Goal: Transaction & Acquisition: Purchase product/service

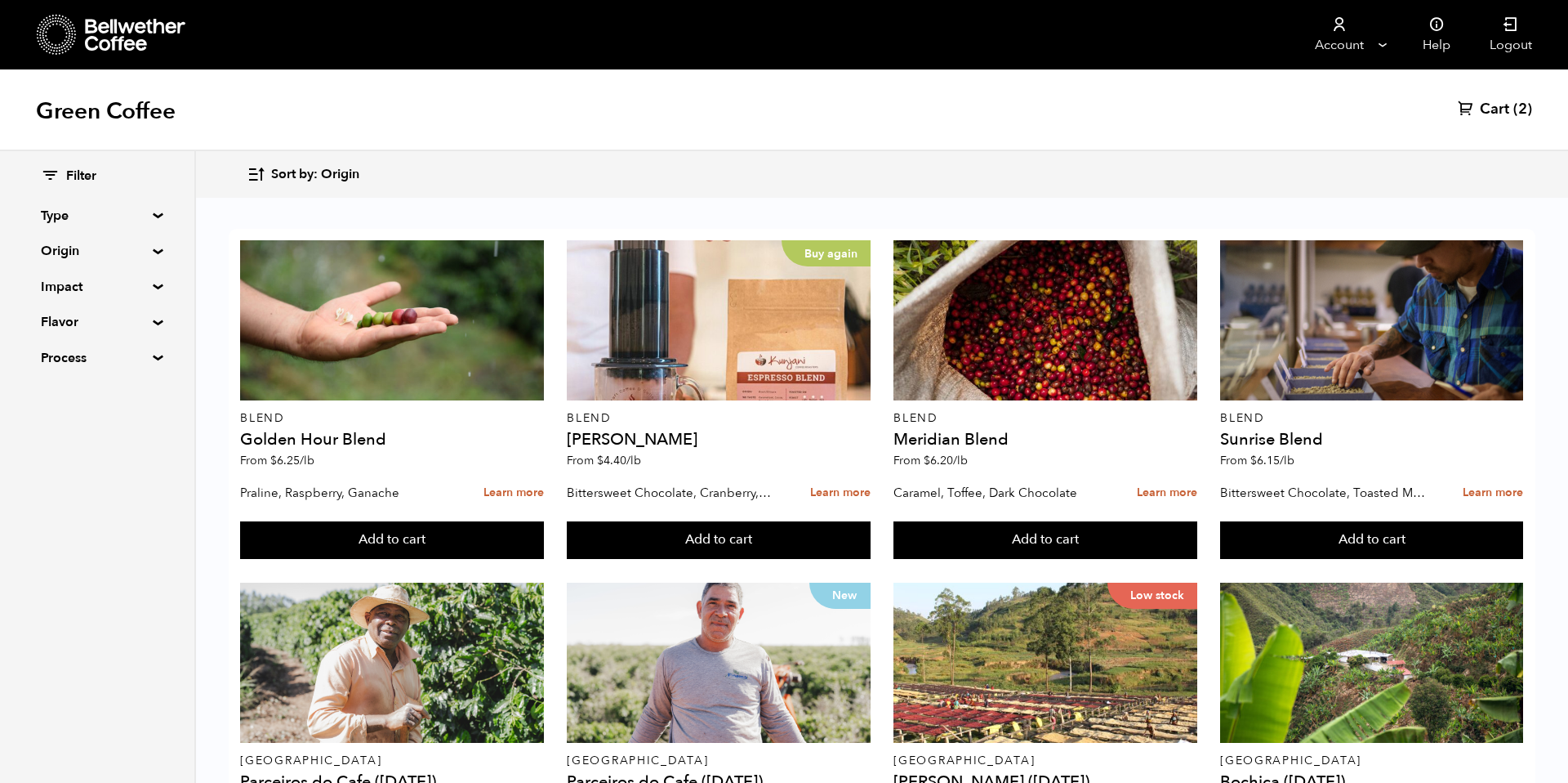
click at [323, 167] on span "Sort by: Origin" at bounding box center [315, 175] width 88 height 18
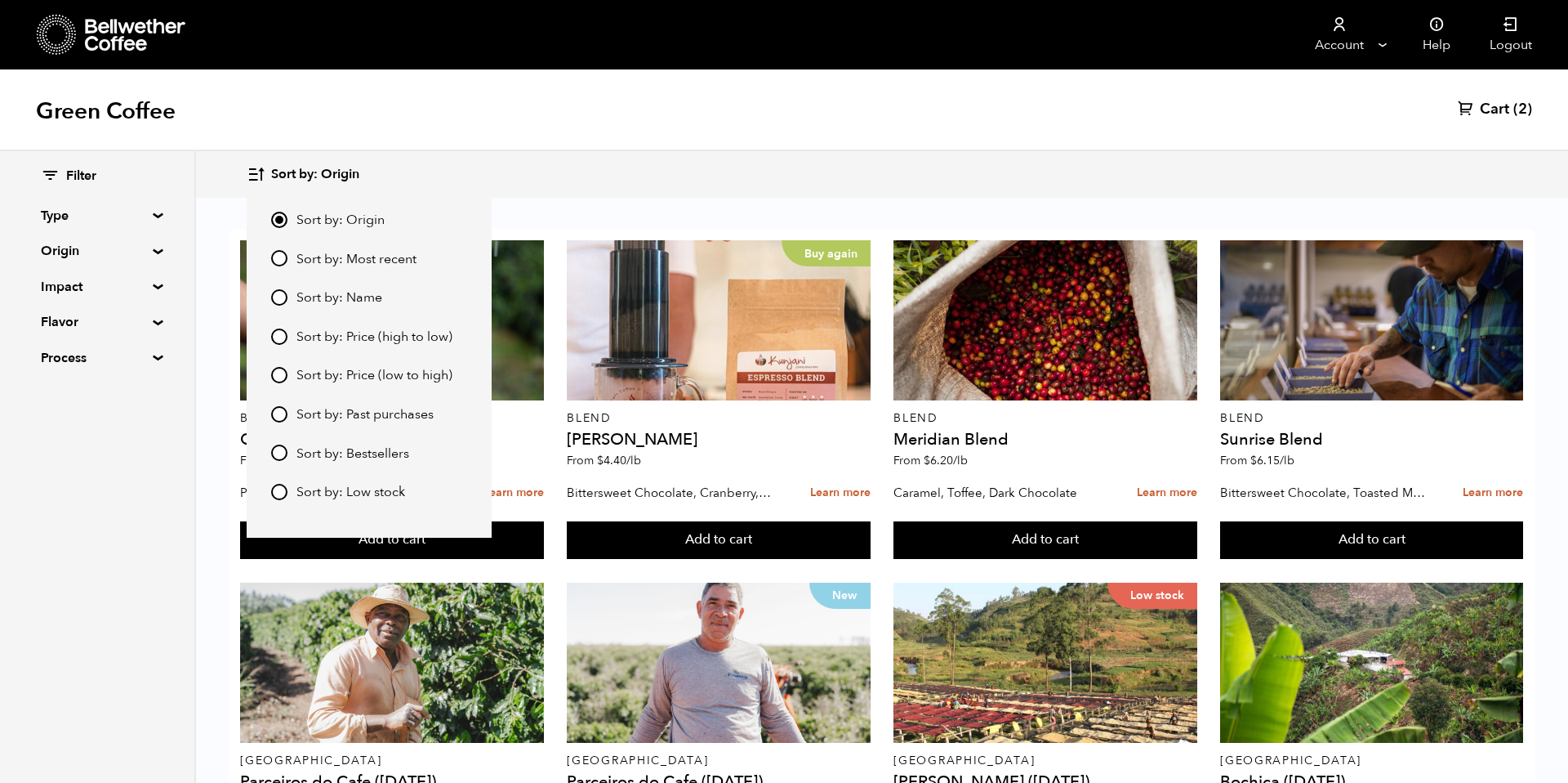
click at [359, 254] on span "Sort by: Most recent" at bounding box center [356, 260] width 120 height 18
click at [288, 254] on input "Sort by: Most recent" at bounding box center [279, 258] width 17 height 17
radio input "true"
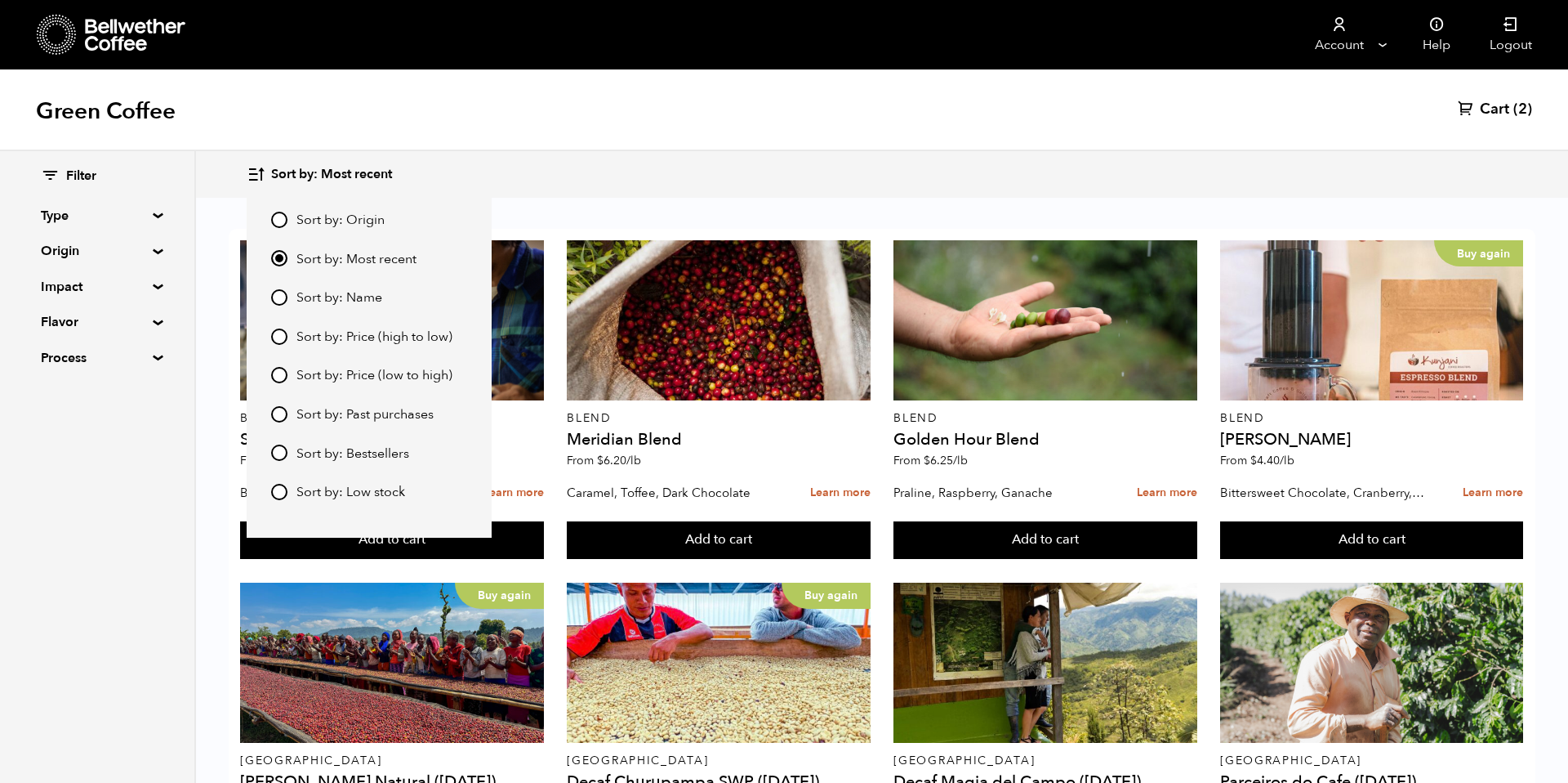
scroll to position [1196, 0]
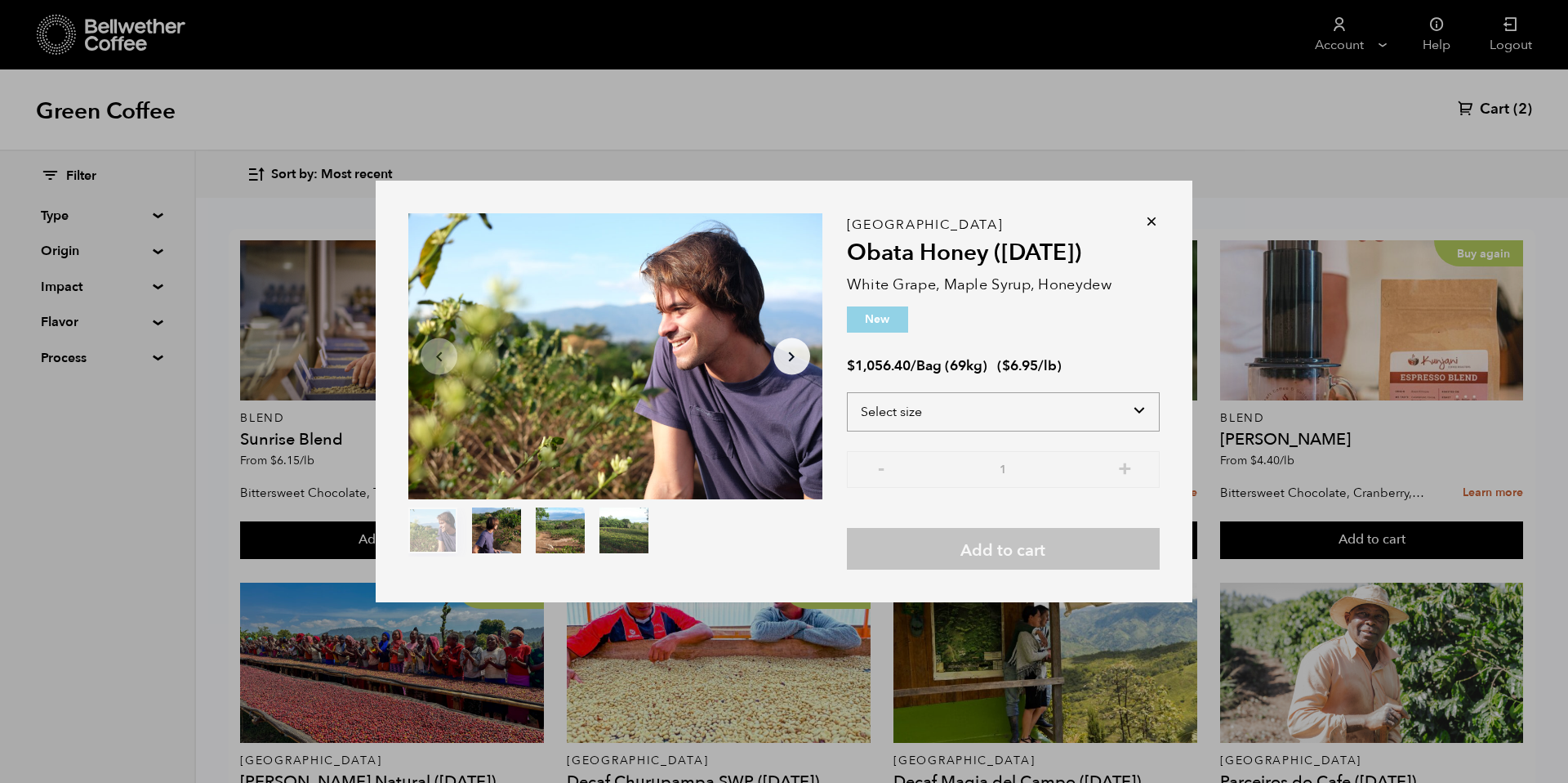
click at [1095, 405] on select "Select size Bag (69kg) (152 lbs)" at bounding box center [1003, 411] width 313 height 39
select select "bag-2"
click at [847, 392] on select "Select size Bag (69kg) (152 lbs)" at bounding box center [1003, 411] width 313 height 39
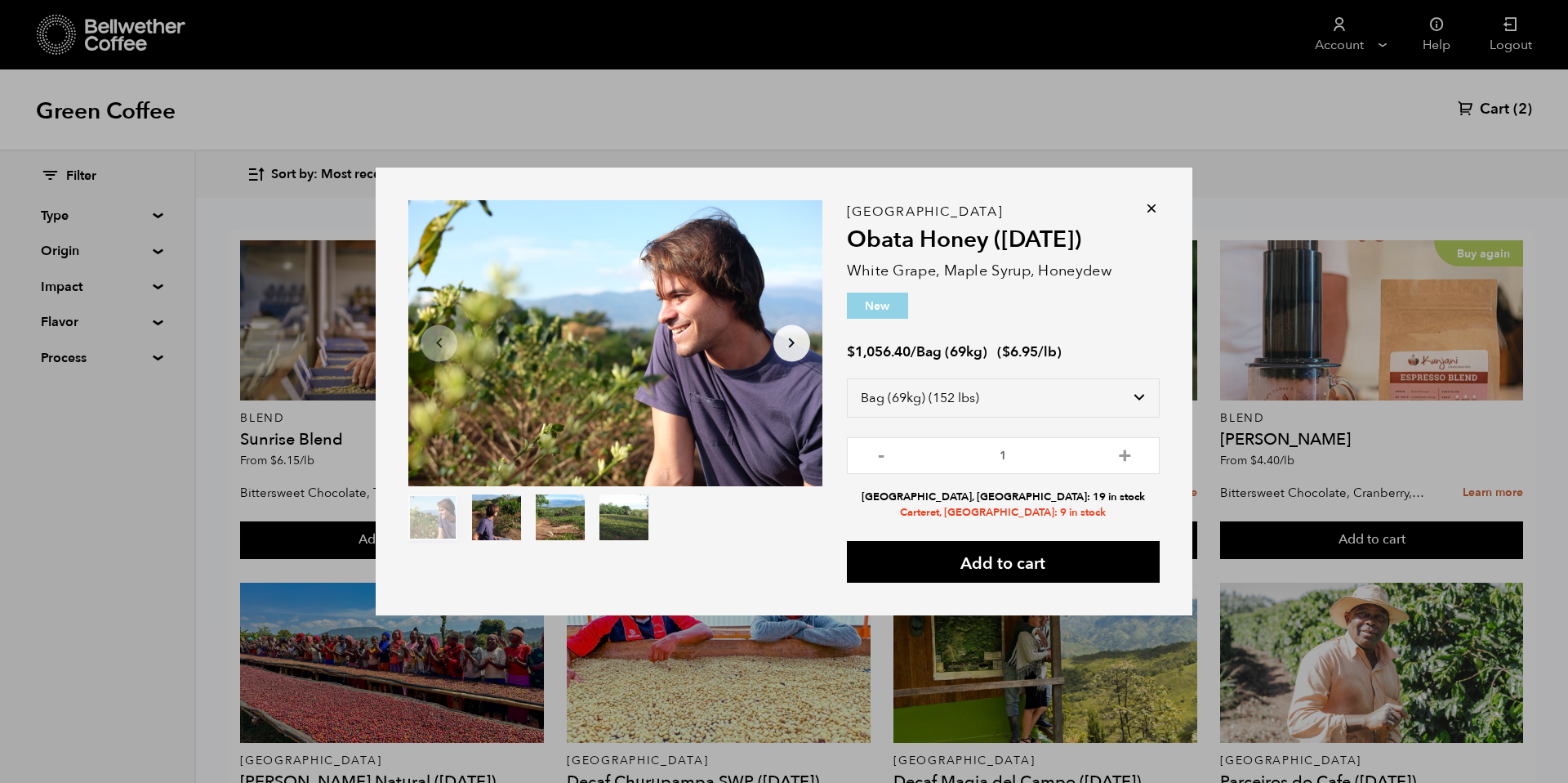
click at [1153, 204] on icon at bounding box center [1151, 208] width 17 height 17
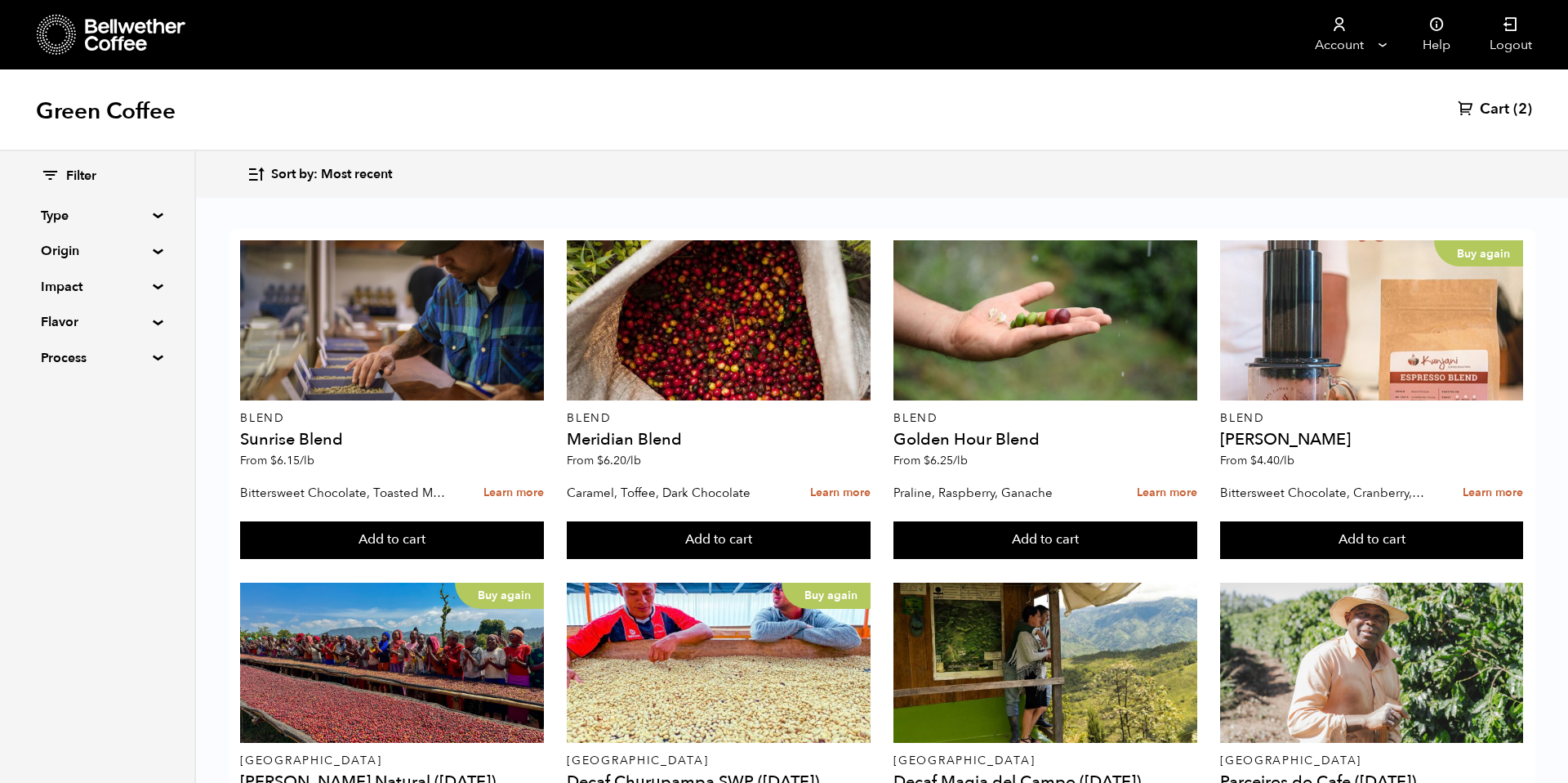
scroll to position [810, 0]
click at [136, 263] on div "Filter Type Blend Single Origin Decaf Seasonal Year Round Custom Origin Blend […" at bounding box center [97, 267] width 113 height 200
click at [141, 256] on summary "Origin" at bounding box center [97, 251] width 113 height 19
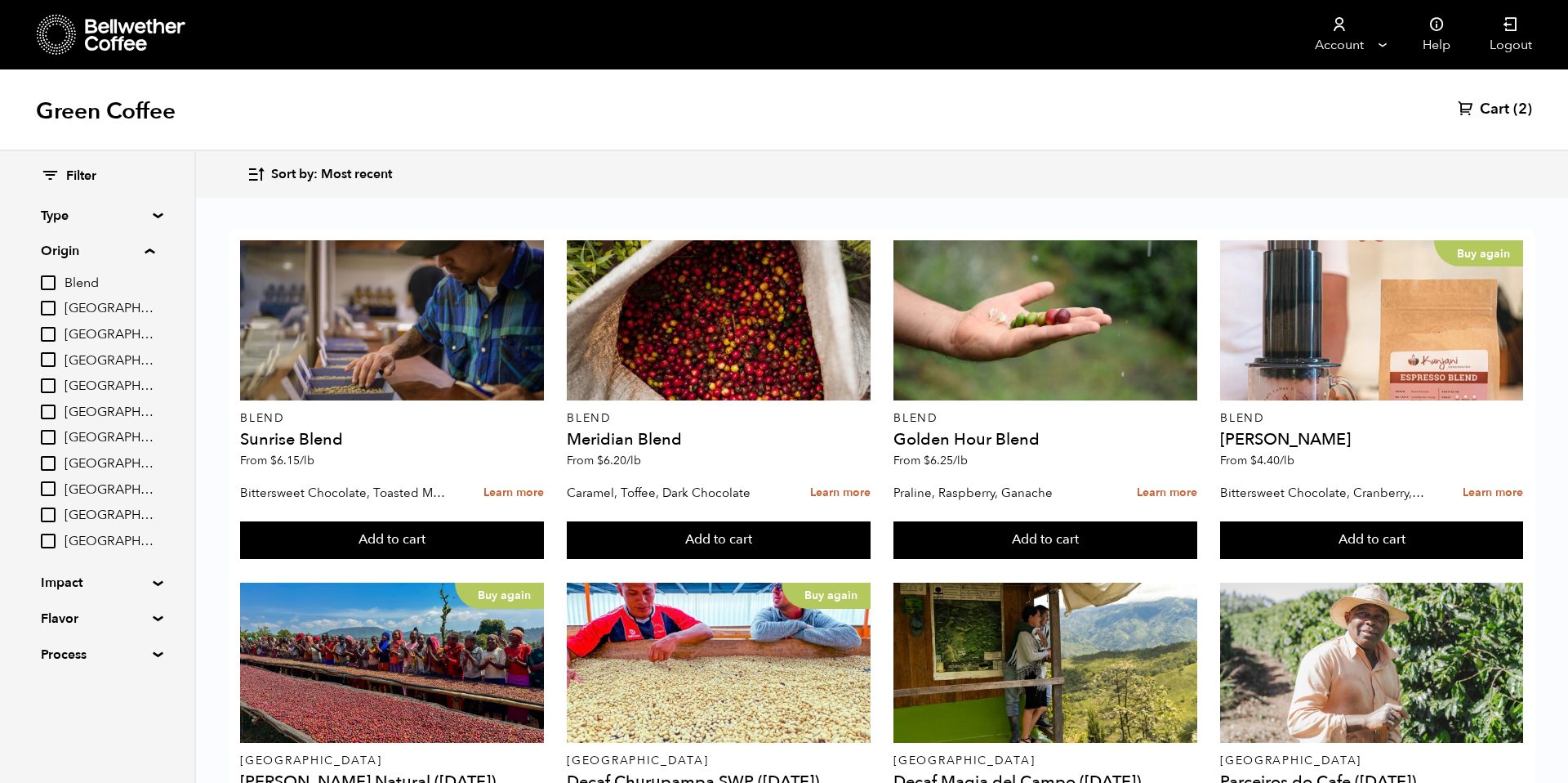
click at [95, 339] on span "[GEOGRAPHIC_DATA]" at bounding box center [109, 335] width 90 height 18
click at [0, 0] on input "[GEOGRAPHIC_DATA]" at bounding box center [0, 0] width 0 height 0
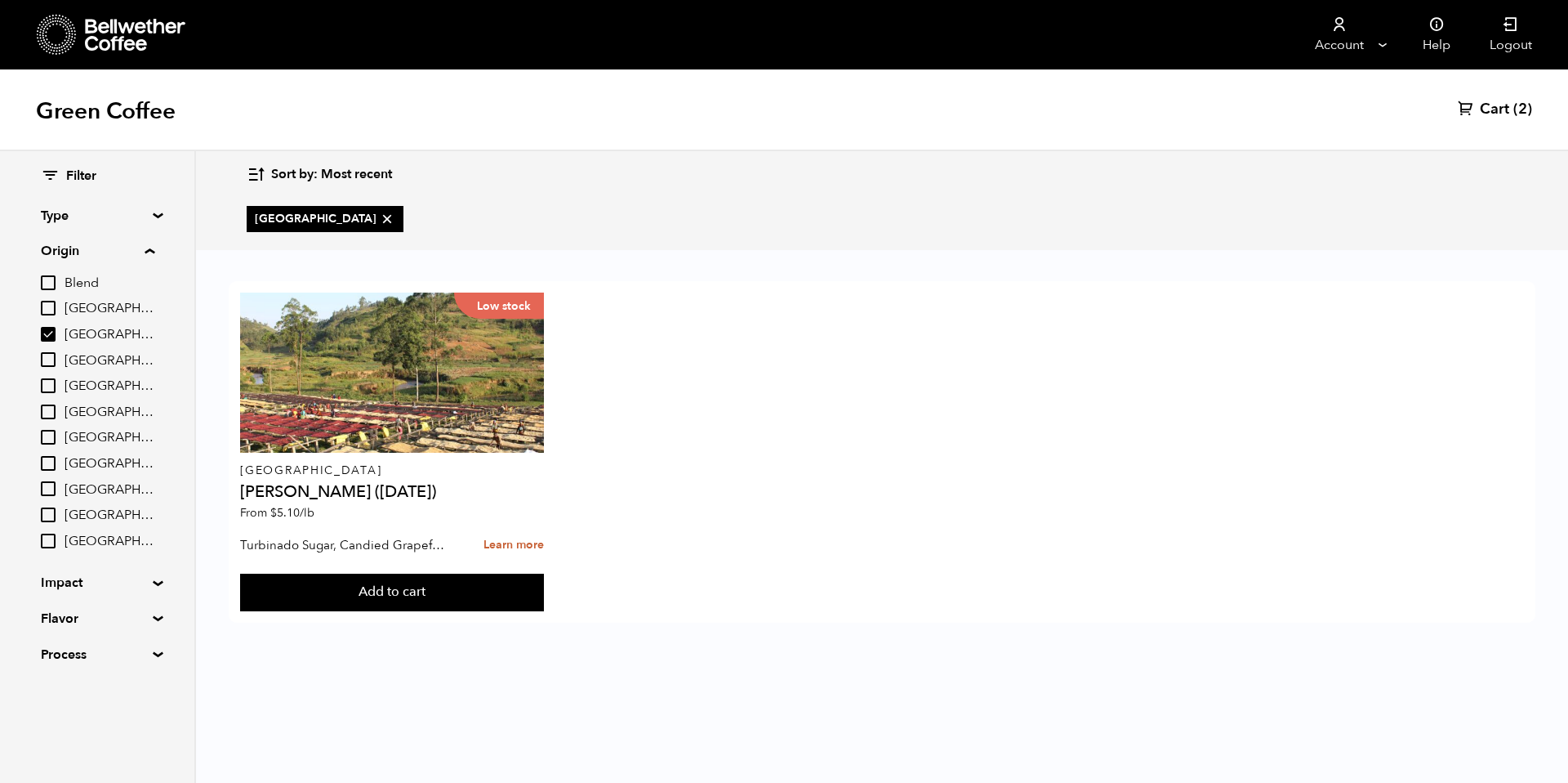
scroll to position [0, 0]
click at [95, 339] on span "[GEOGRAPHIC_DATA]" at bounding box center [109, 335] width 90 height 18
click at [0, 0] on input "[GEOGRAPHIC_DATA]" at bounding box center [0, 0] width 0 height 0
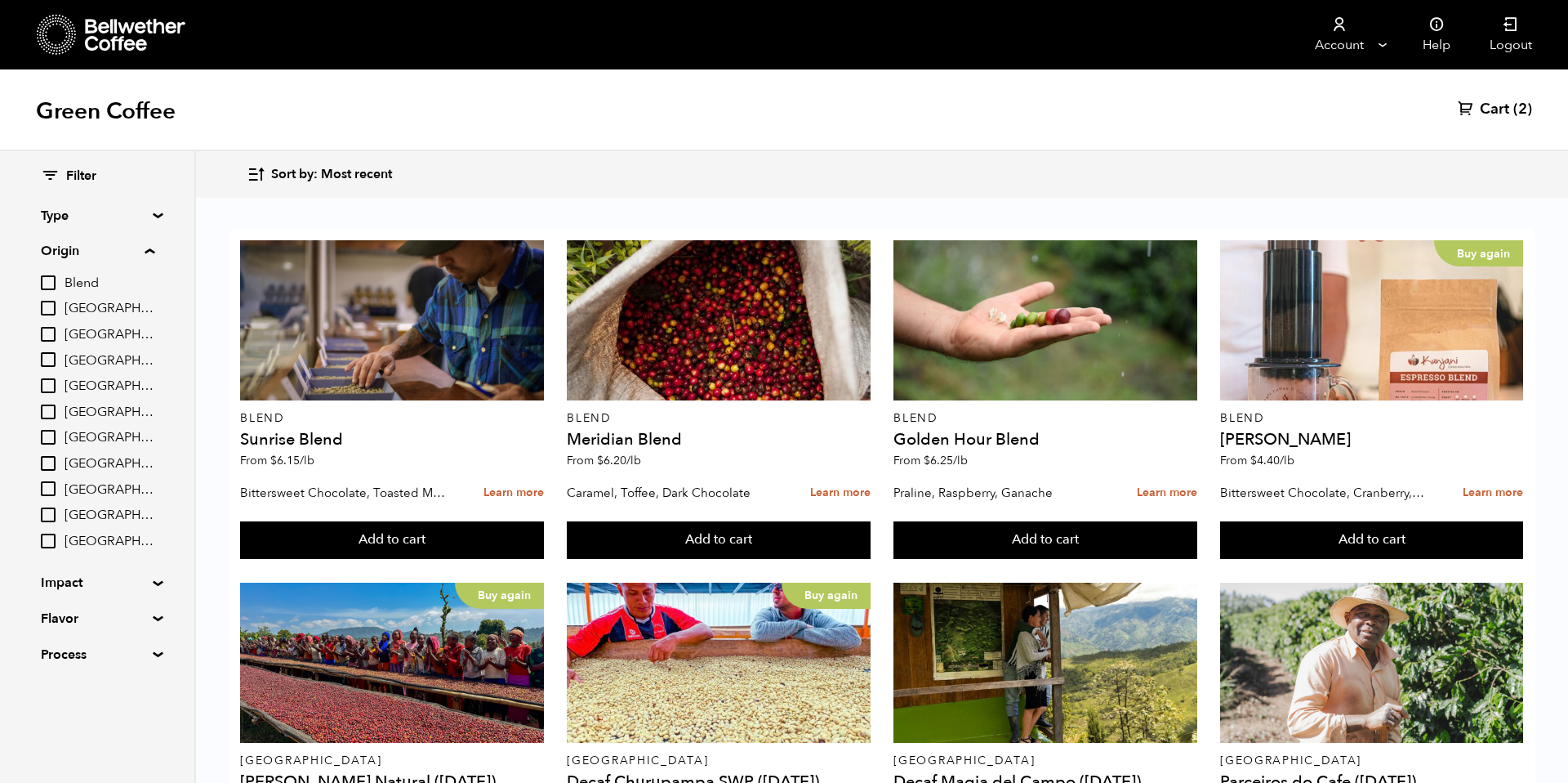
click at [56, 332] on input "[GEOGRAPHIC_DATA]" at bounding box center [48, 334] width 15 height 15
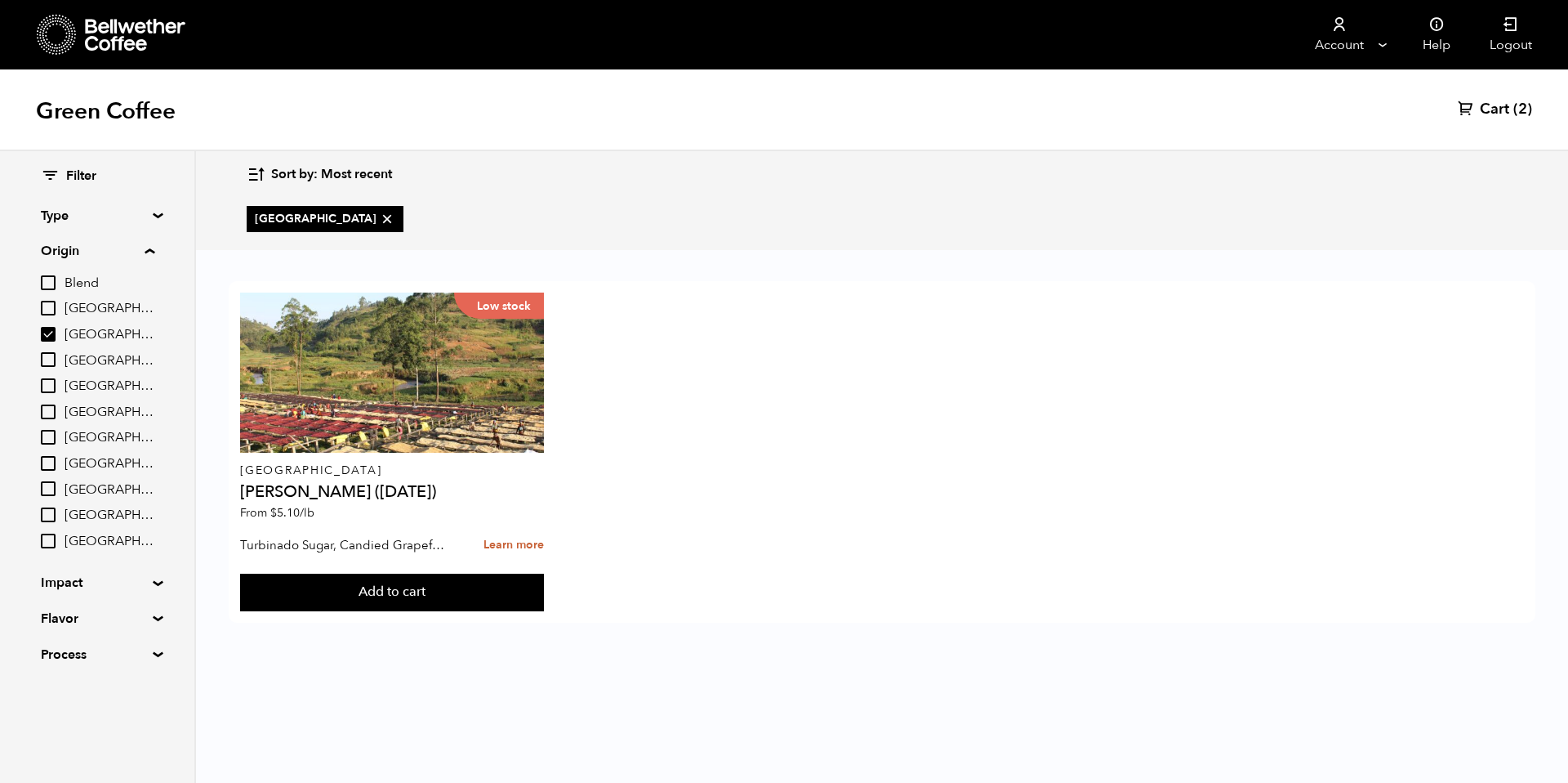
click at [56, 332] on input "[GEOGRAPHIC_DATA]" at bounding box center [48, 334] width 15 height 15
checkbox input "false"
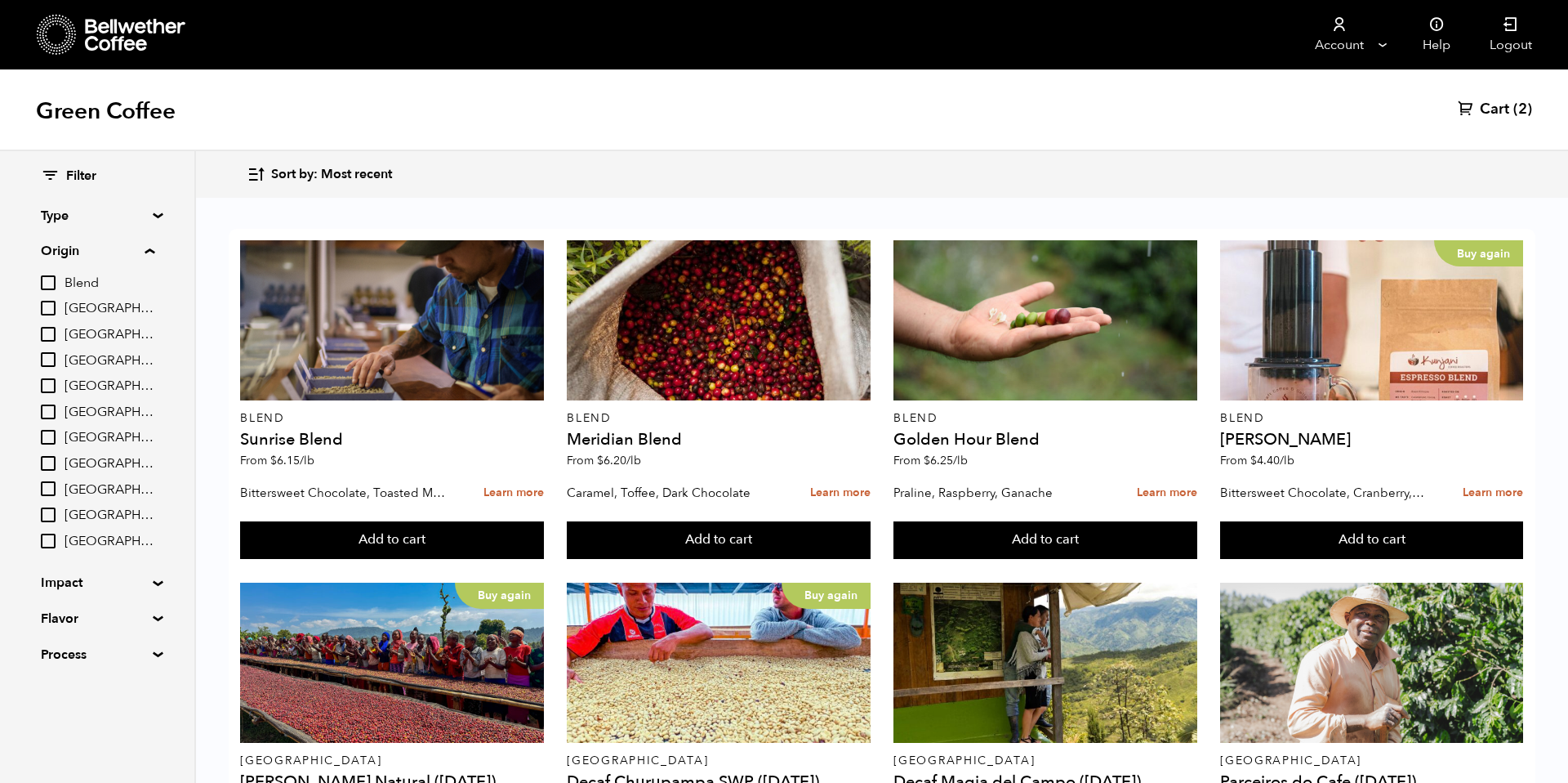
click at [150, 250] on summary "Origin" at bounding box center [98, 251] width 114 height 19
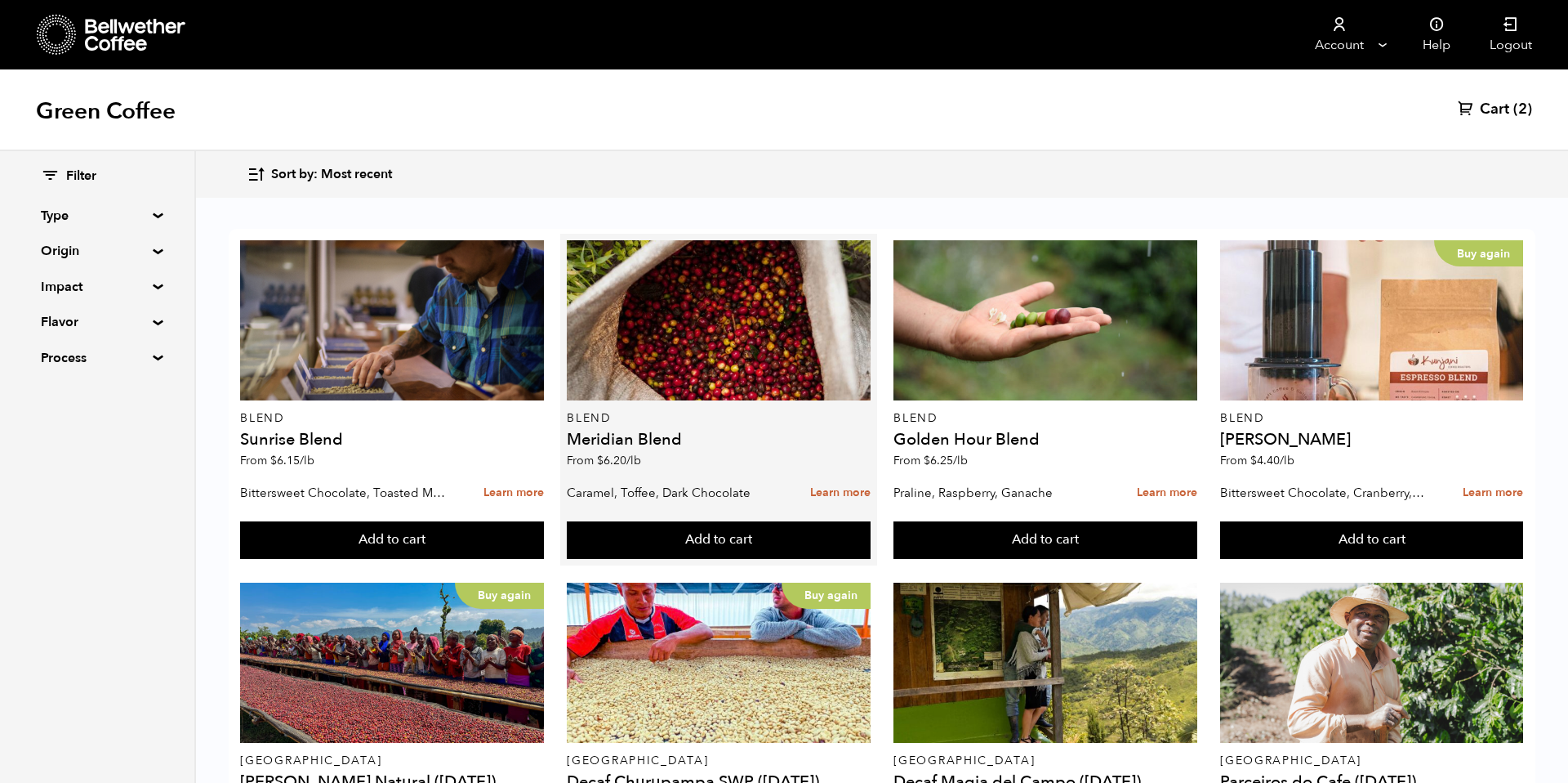
scroll to position [729, 0]
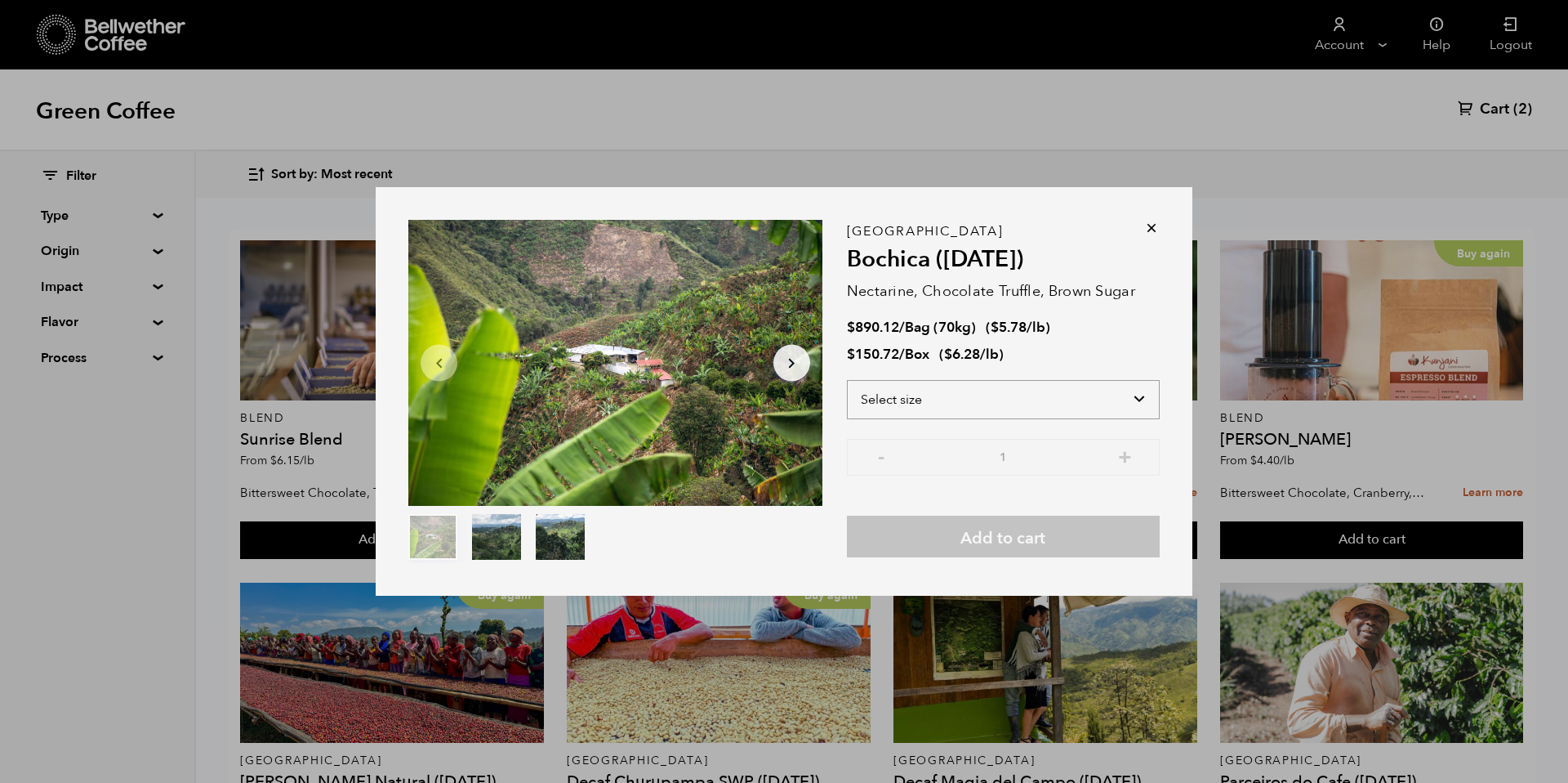
click at [1114, 389] on select "Select size Bag (70kg) (154 lbs) Box (24 lbs)" at bounding box center [1003, 399] width 313 height 39
select select "bag"
click at [847, 380] on select "Select size Bag (70kg) (154 lbs) Box (24 lbs)" at bounding box center [1003, 399] width 313 height 39
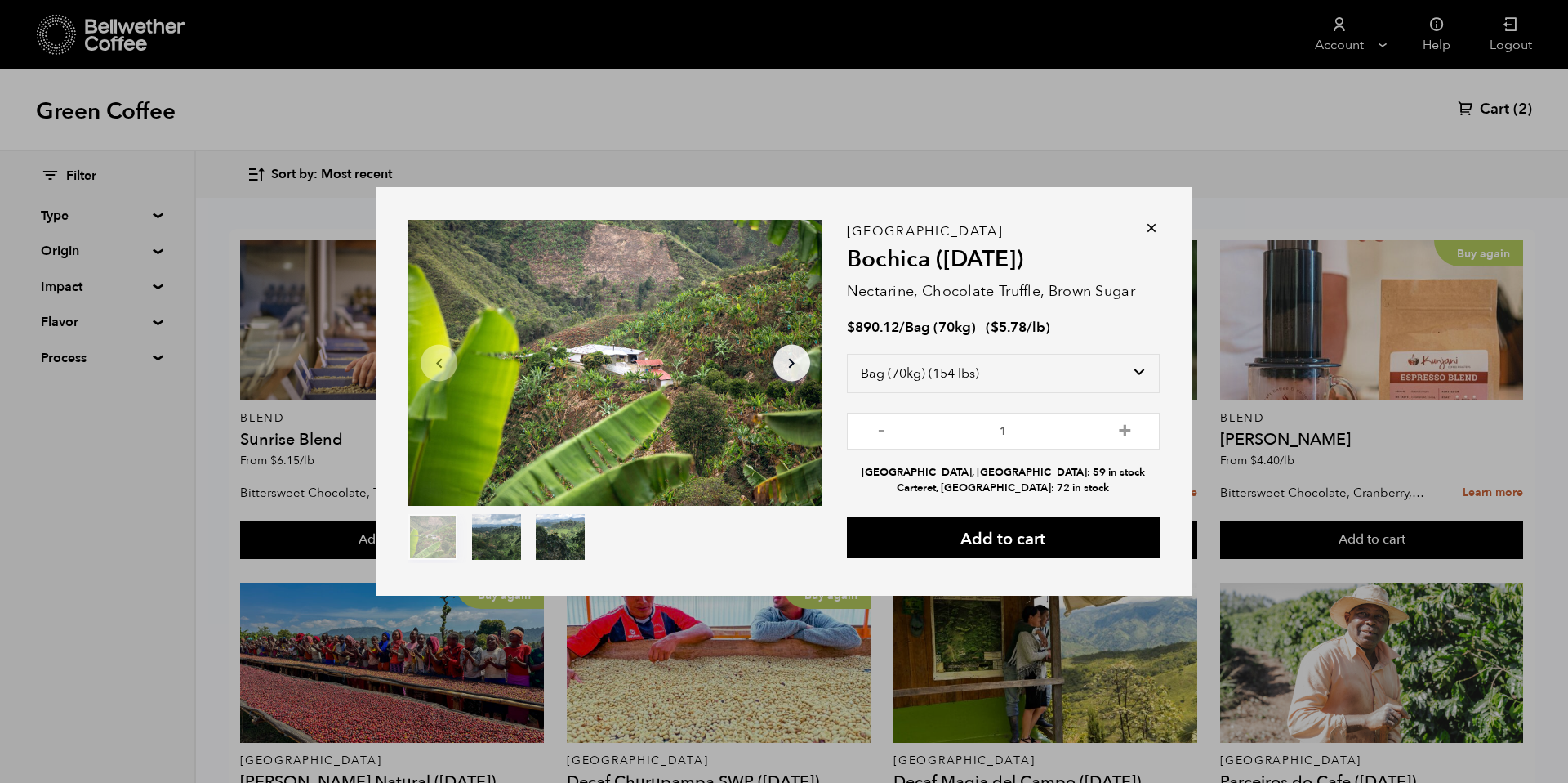
click at [1152, 227] on icon at bounding box center [1151, 227] width 17 height 17
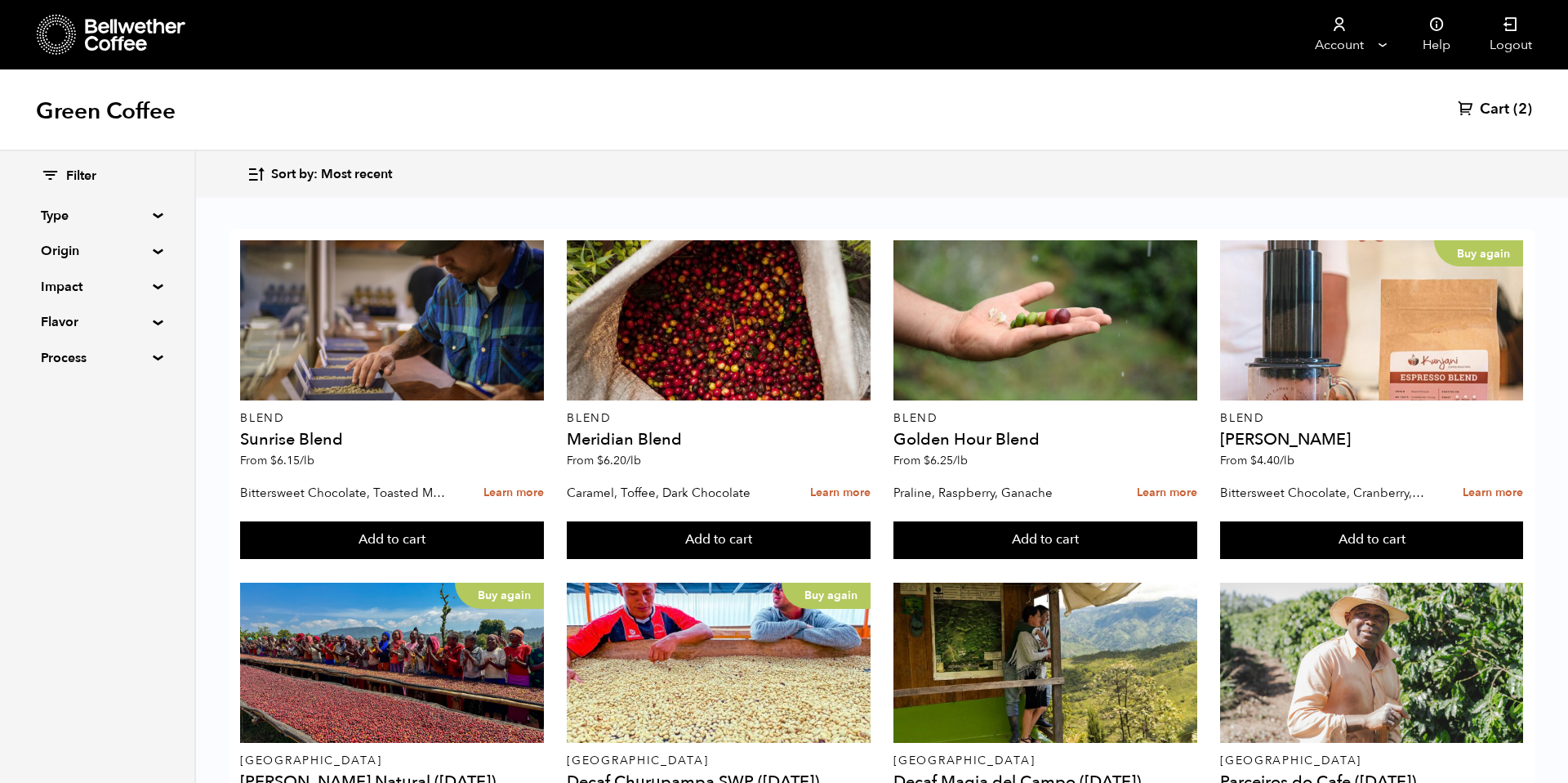
scroll to position [997, 0]
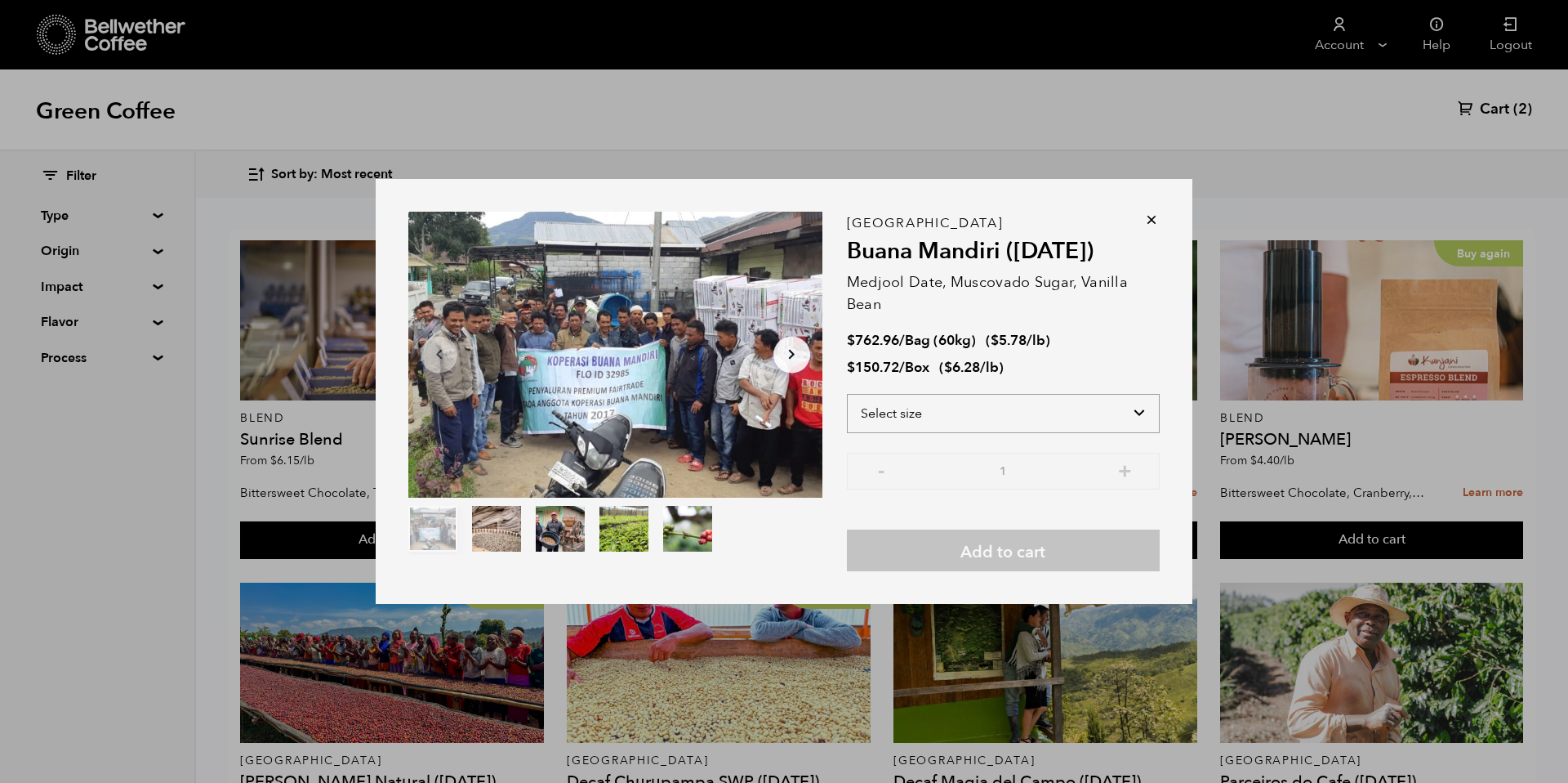
click at [1136, 425] on select "Select size Bag (60kg) (132 lbs) Box (24 lbs)" at bounding box center [1003, 413] width 313 height 39
select select "bag-3"
click at [847, 394] on select "Select size Bag (60kg) (132 lbs) Box (24 lbs)" at bounding box center [1003, 413] width 313 height 39
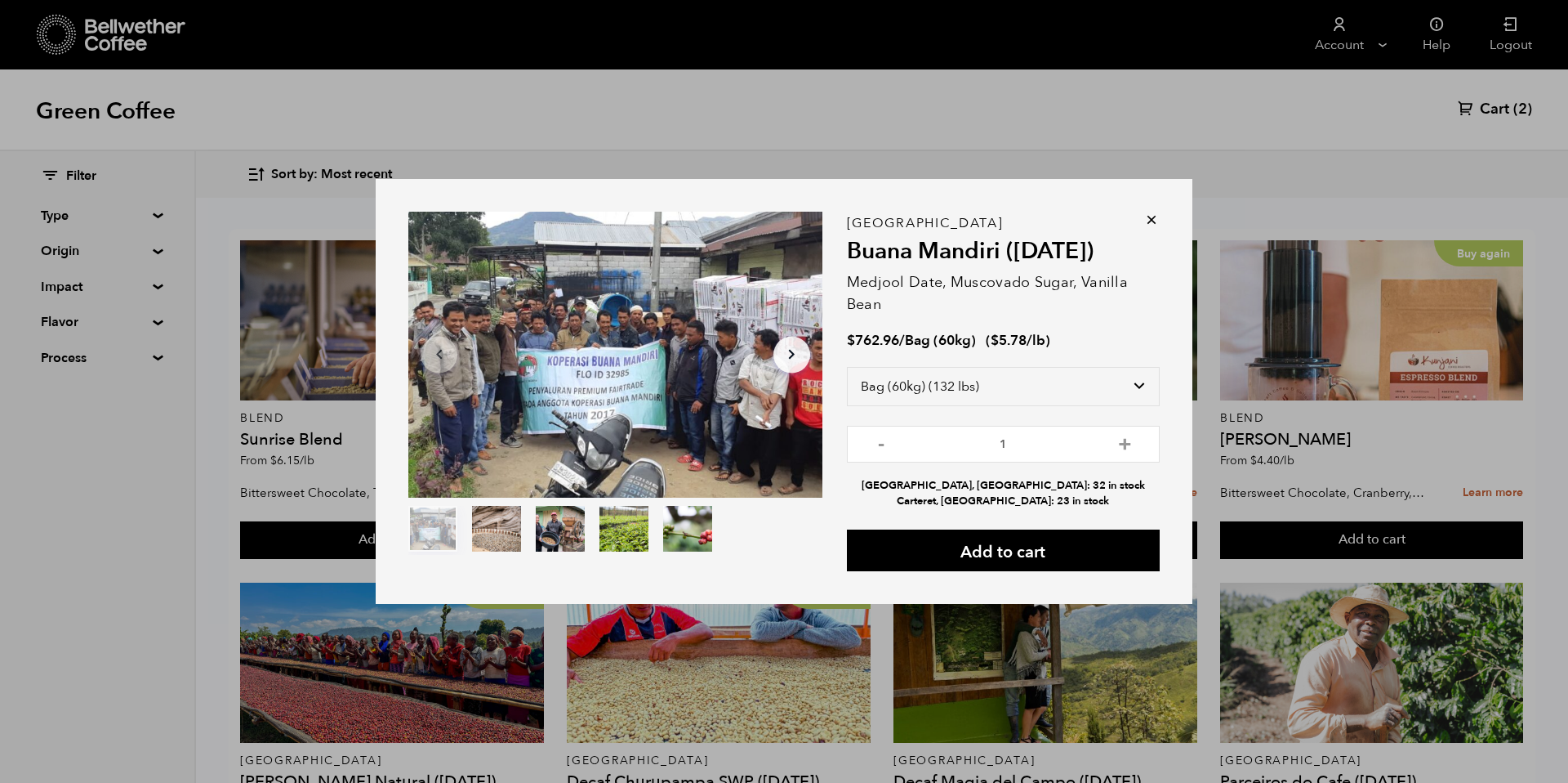
click at [1154, 221] on icon at bounding box center [1151, 220] width 17 height 17
